Goal: Information Seeking & Learning: Learn about a topic

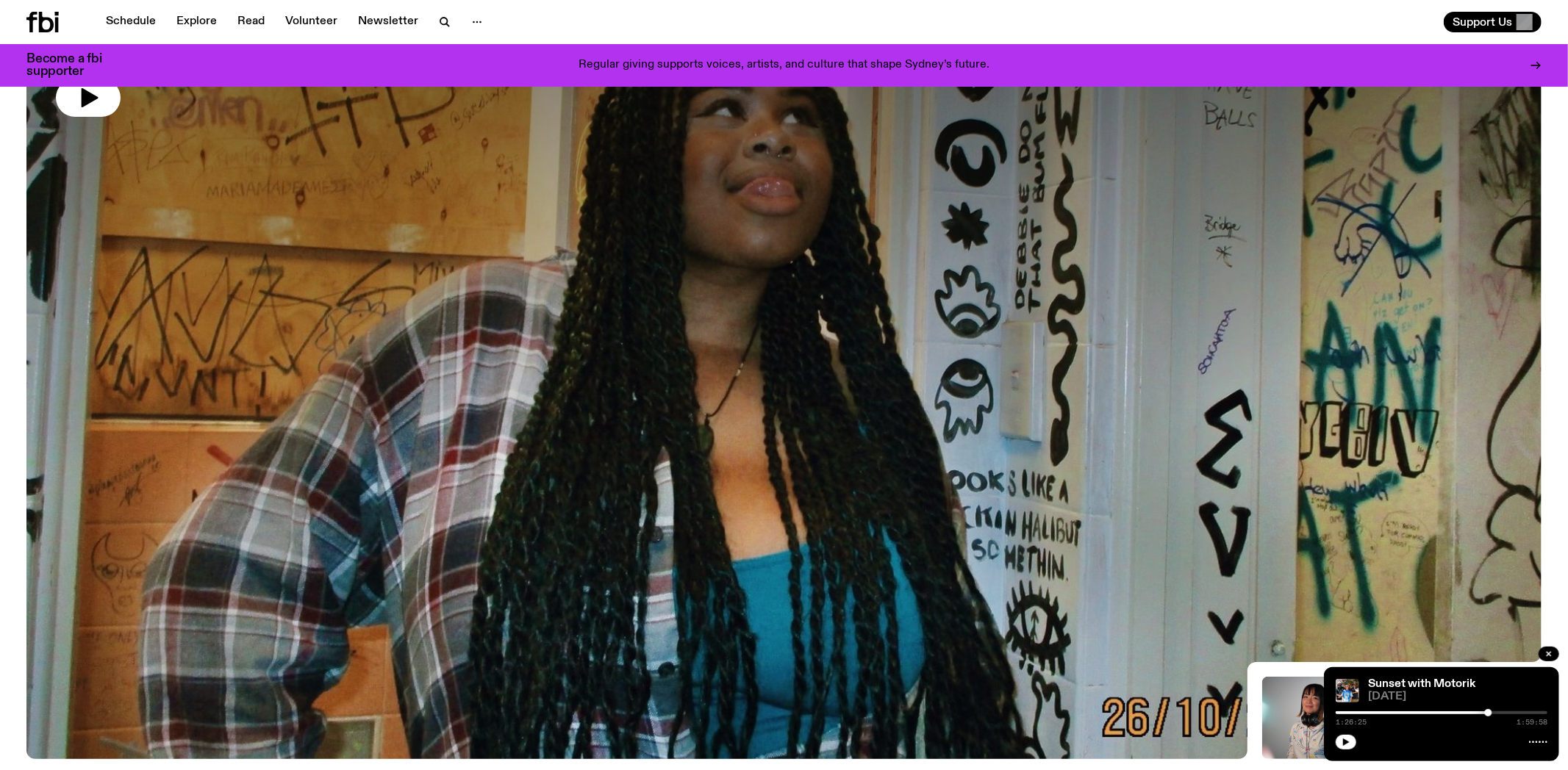
scroll to position [67, 0]
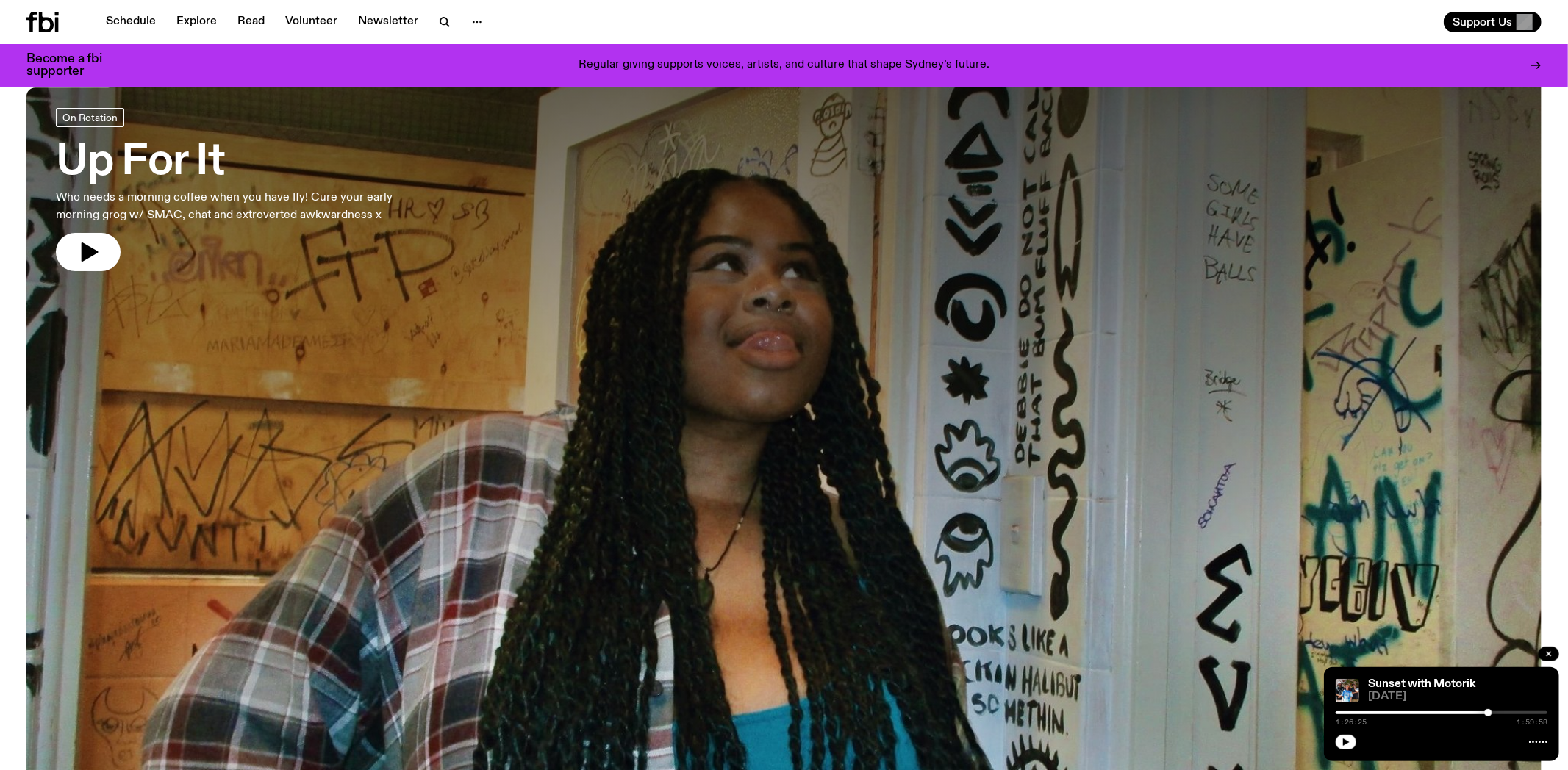
drag, startPoint x: 1186, startPoint y: 138, endPoint x: 1373, endPoint y: 108, distance: 189.4
click at [1191, 136] on div at bounding box center [784, 345] width 1515 height 568
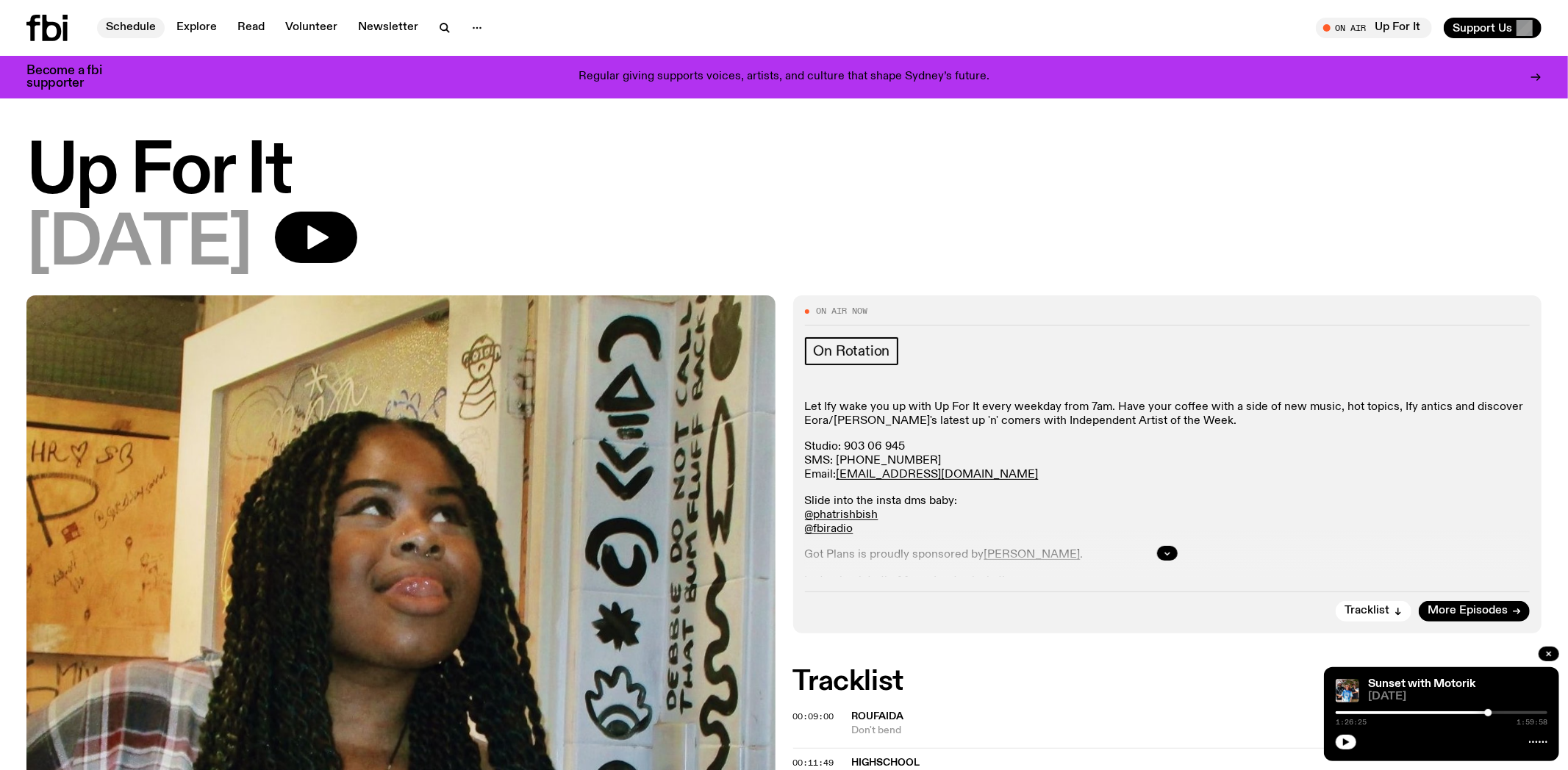
click at [134, 29] on link "Schedule" at bounding box center [130, 28] width 68 height 21
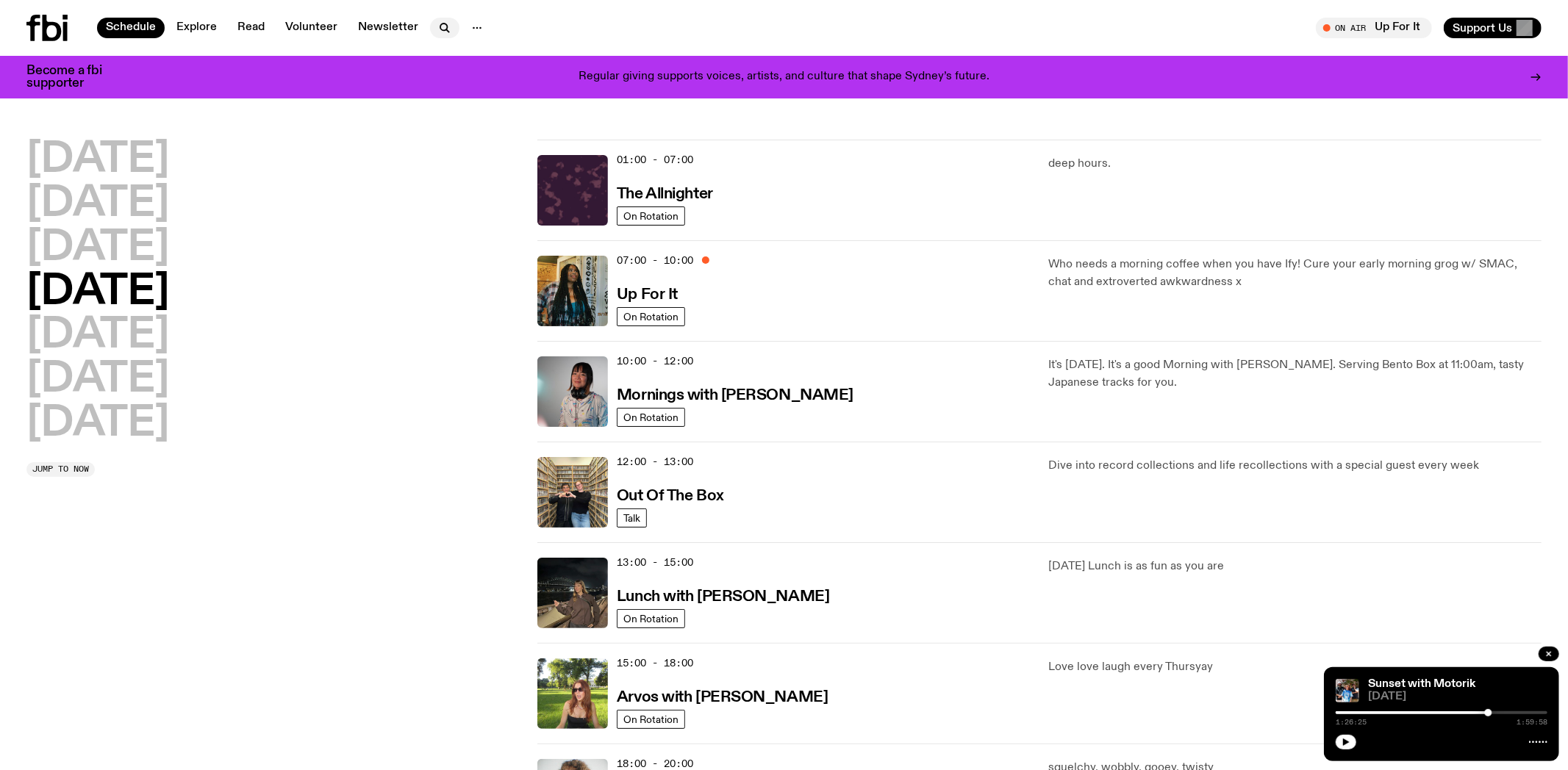
click at [440, 27] on icon "button" at bounding box center [443, 27] width 7 height 7
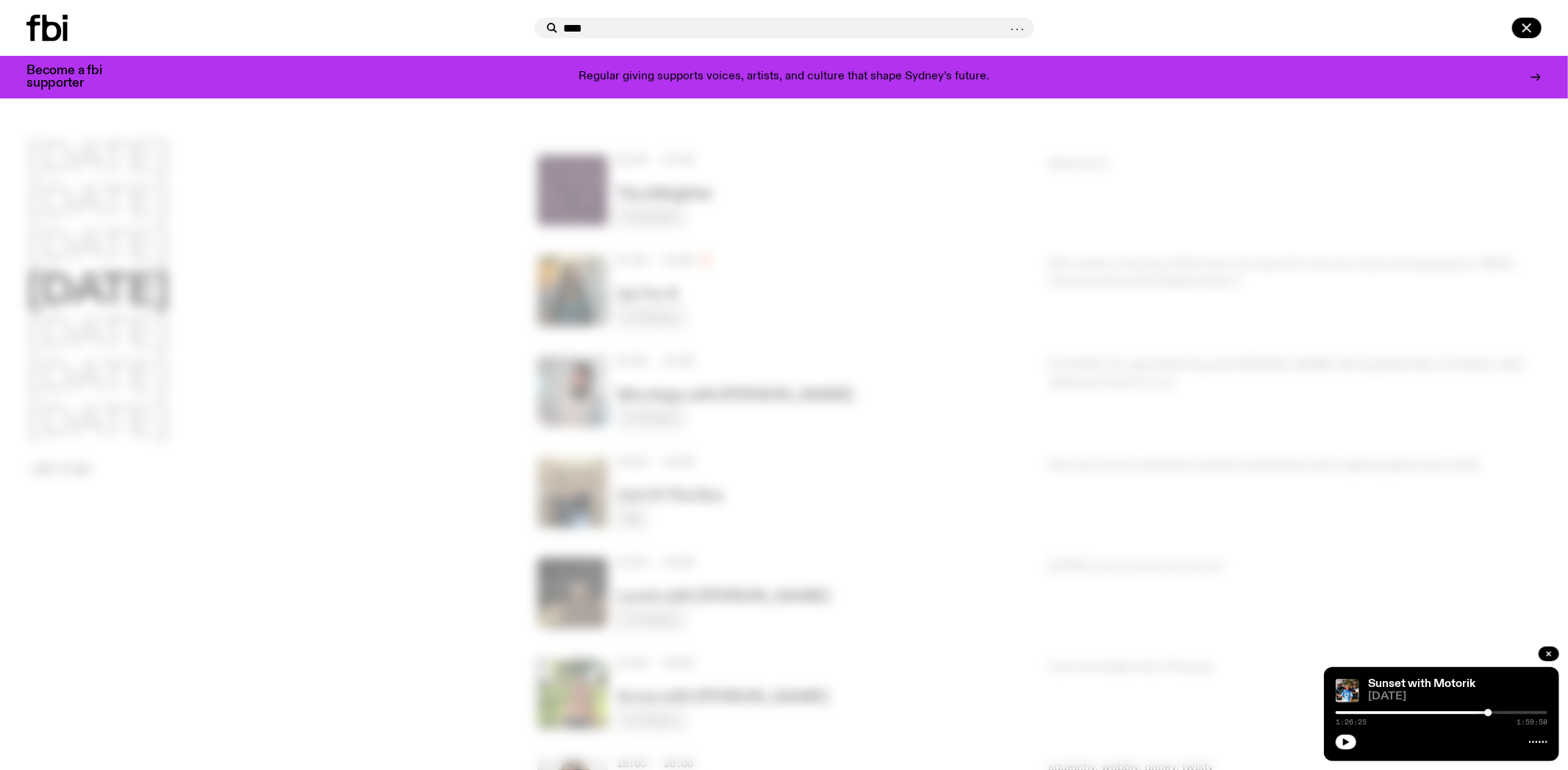
type input "****"
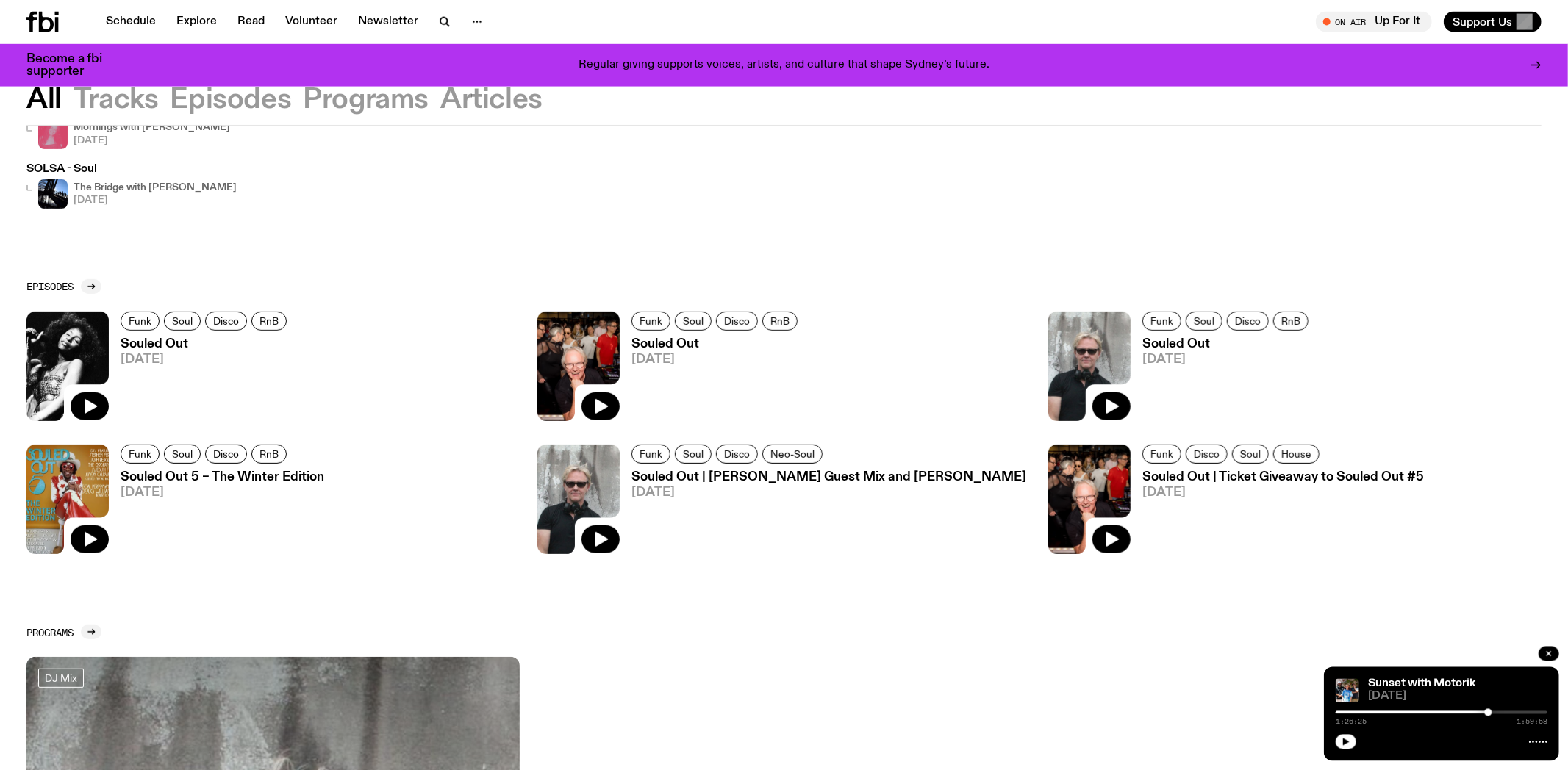
scroll to position [309, 0]
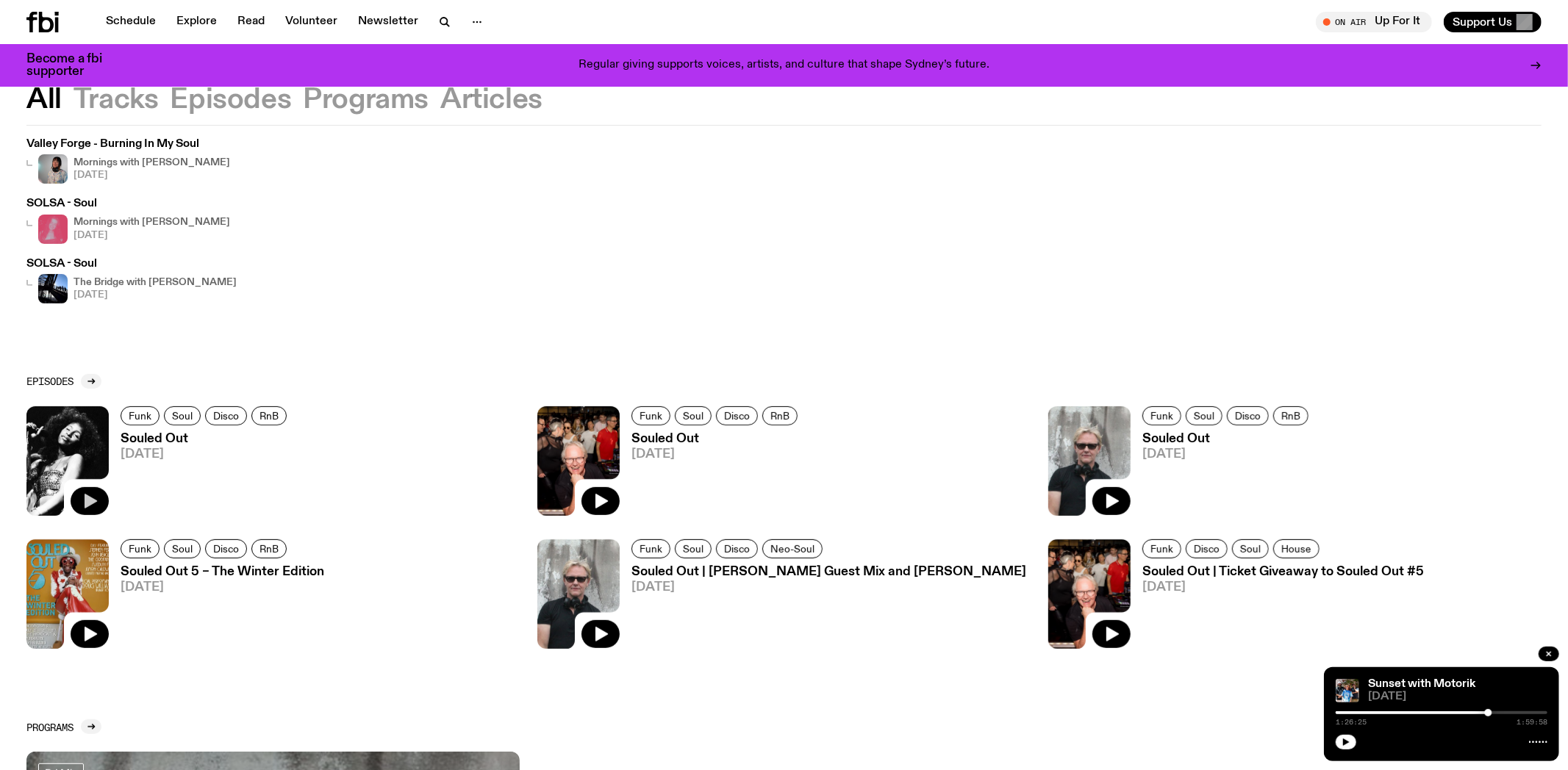
click at [96, 496] on icon "button" at bounding box center [90, 501] width 17 height 17
